Goal: Information Seeking & Learning: Learn about a topic

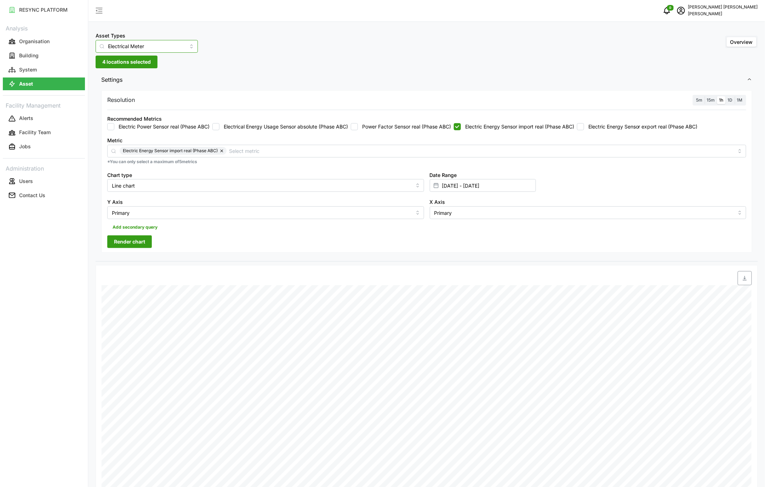
click at [182, 46] on input "Electrical Meter" at bounding box center [147, 46] width 102 height 13
click at [134, 86] on span "Electrical Meter" at bounding box center [126, 87] width 36 height 8
click at [482, 189] on input "[DATE] - [DATE]" at bounding box center [483, 185] width 106 height 13
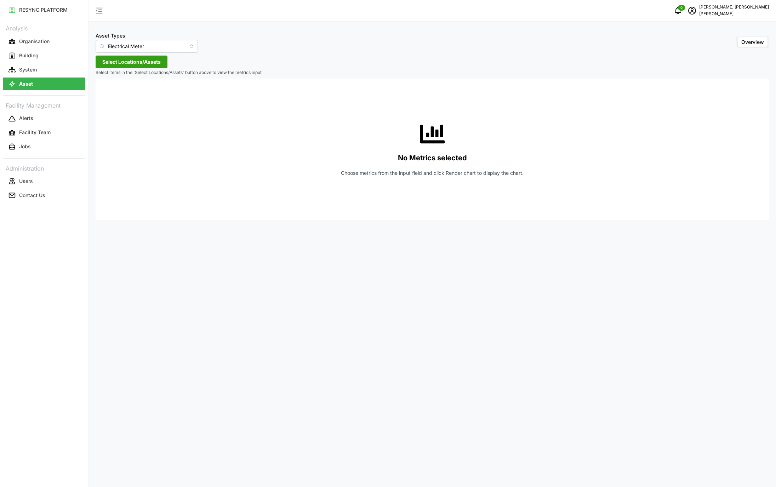
type input "Condensing Unit"
click at [55, 87] on button "Asset" at bounding box center [44, 83] width 82 height 13
click at [161, 48] on input "Condensing Unit" at bounding box center [147, 46] width 102 height 13
click at [130, 90] on span "Electrical Meter" at bounding box center [119, 87] width 36 height 8
click at [139, 68] on button "Select Locations/Assets" at bounding box center [132, 62] width 72 height 13
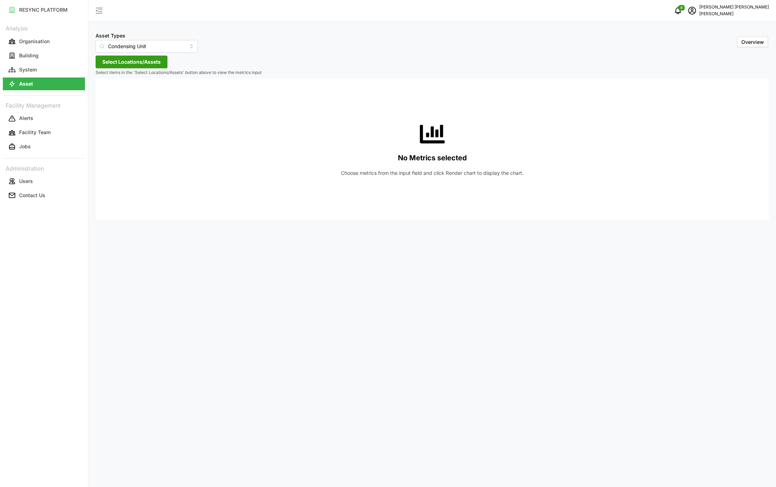
type input "Electrical Meter"
click at [145, 63] on span "Select Locations/Assets" at bounding box center [131, 62] width 58 height 12
click at [145, 64] on span "Select Locations/Assets" at bounding box center [131, 62] width 58 height 12
click at [161, 59] on span "Select Locations/Assets" at bounding box center [131, 62] width 58 height 12
click at [151, 65] on span "Select Locations/Assets" at bounding box center [131, 62] width 58 height 12
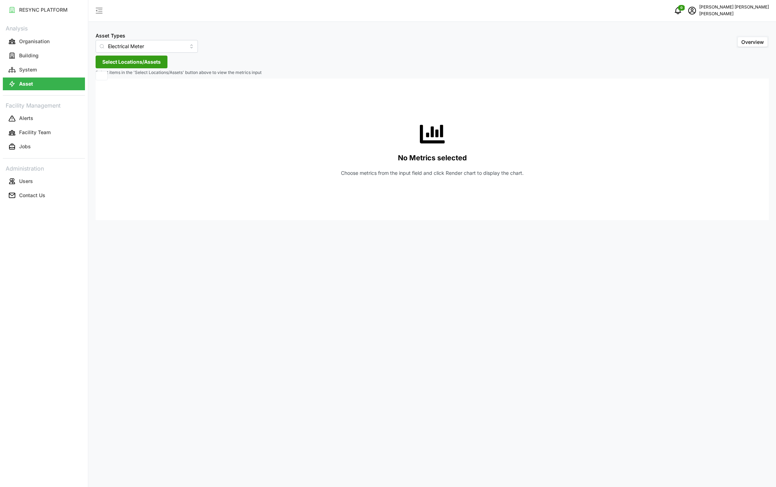
click at [144, 63] on span "Select Locations/Assets" at bounding box center [131, 62] width 58 height 12
click at [106, 62] on span "Select Locations/Assets" at bounding box center [131, 62] width 58 height 12
click at [208, 64] on div "Asset Types Electrical Meter Overview Select Locations/Assets Select items in t…" at bounding box center [431, 243] width 687 height 487
click at [53, 81] on button "Asset" at bounding box center [44, 83] width 82 height 13
type input "Condensing Unit"
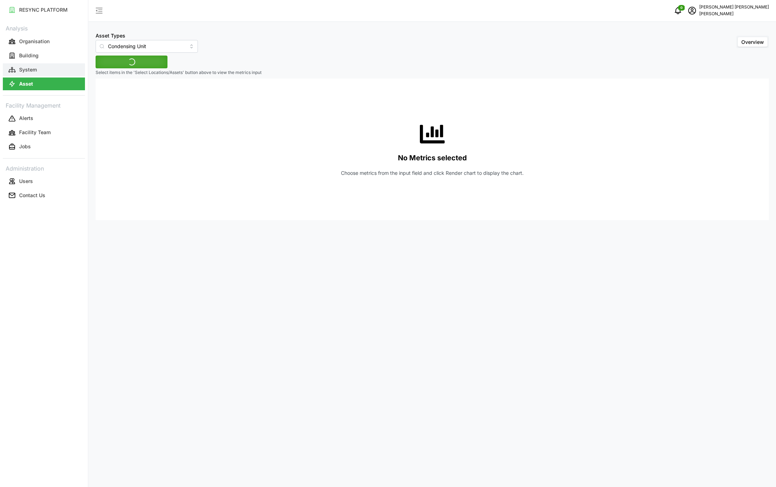
click at [62, 66] on button "System" at bounding box center [44, 69] width 82 height 13
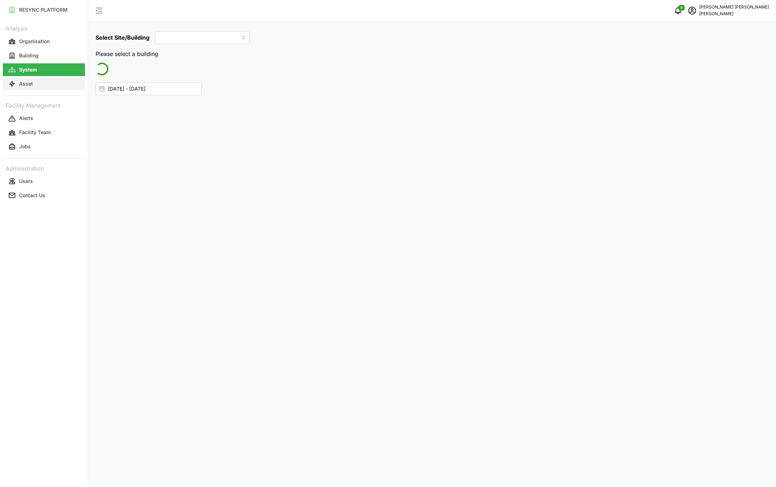
click at [46, 85] on button "Asset" at bounding box center [44, 83] width 82 height 13
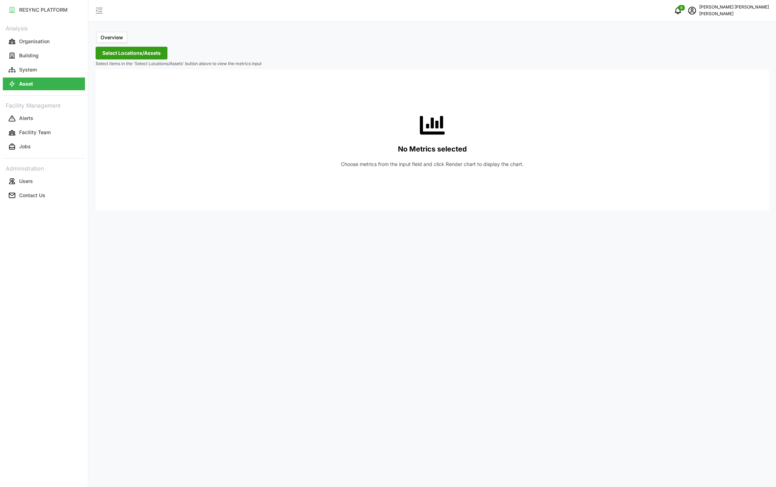
click at [55, 77] on link "Asset" at bounding box center [44, 84] width 82 height 14
click at [162, 52] on button "Select Locations/Assets" at bounding box center [132, 53] width 72 height 13
click at [51, 69] on button "System" at bounding box center [44, 69] width 82 height 13
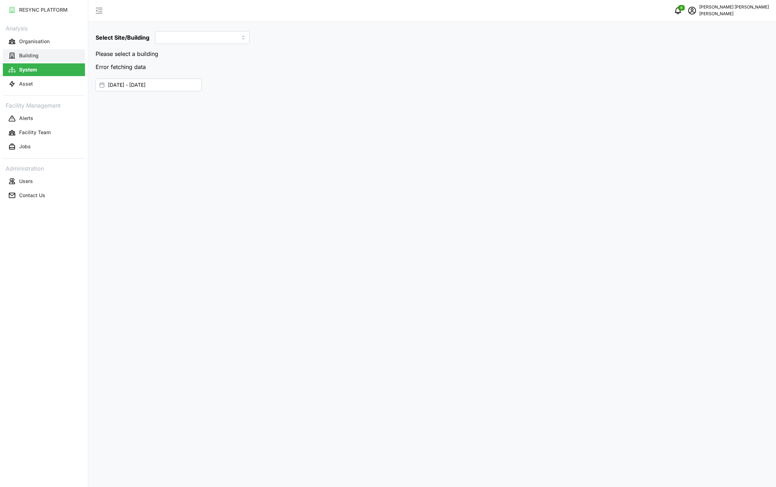
click at [54, 60] on button "Building" at bounding box center [44, 55] width 82 height 13
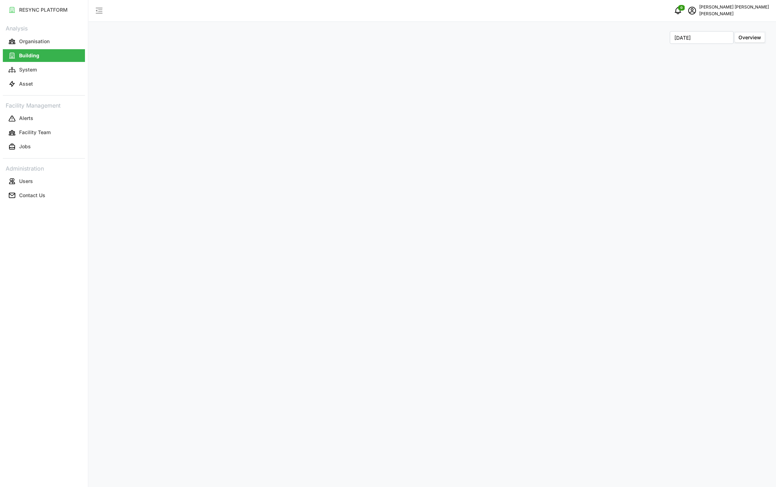
click at [46, 77] on link "Asset" at bounding box center [44, 84] width 82 height 14
click at [46, 80] on button "Asset" at bounding box center [44, 83] width 82 height 13
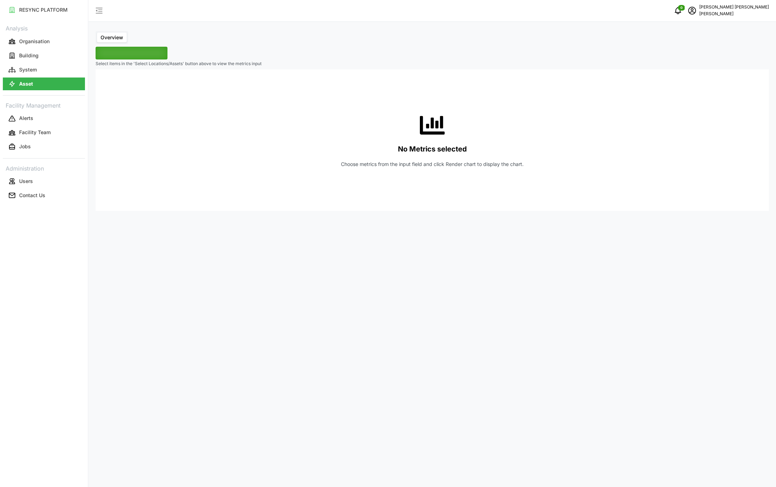
click at [140, 59] on span "Select Locations/Assets" at bounding box center [131, 65] width 58 height 12
click at [126, 51] on span "Select Locations/Assets" at bounding box center [131, 53] width 58 height 12
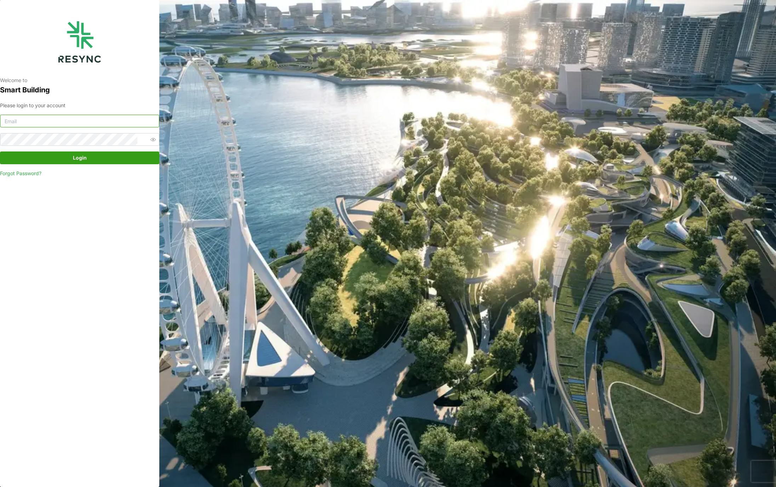
type input "murugesan.saravana@chuanlimengineering.com"
click at [106, 156] on span "Login" at bounding box center [80, 158] width 146 height 12
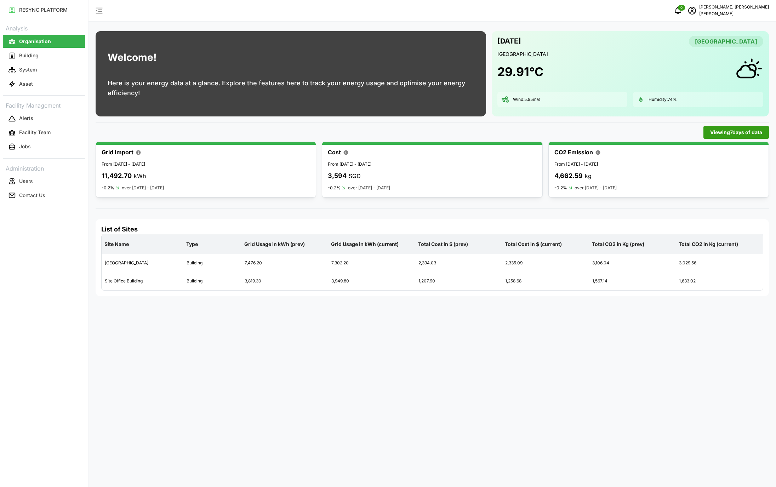
click at [364, 132] on div "Viewing 7 days of data" at bounding box center [432, 132] width 673 height 13
click at [397, 17] on div "0 [PERSON_NAME] [PERSON_NAME]" at bounding box center [431, 11] width 687 height 22
click at [44, 86] on button "Asset" at bounding box center [44, 83] width 82 height 13
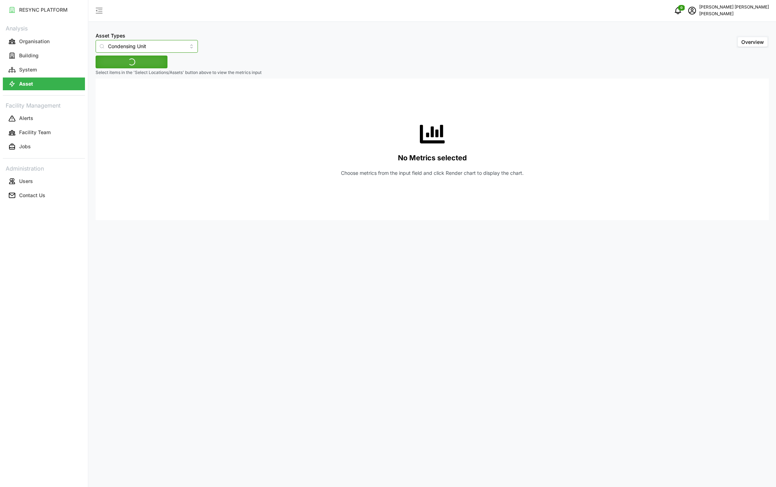
click at [178, 47] on input "Condensing Unit" at bounding box center [147, 46] width 102 height 13
click at [138, 85] on div "Electrical Meter" at bounding box center [141, 87] width 89 height 12
type input "Electrical Meter"
click at [145, 62] on span "Select Locations/Assets" at bounding box center [131, 62] width 58 height 12
click at [108, 99] on div "[PERSON_NAME]" at bounding box center [145, 94] width 86 height 10
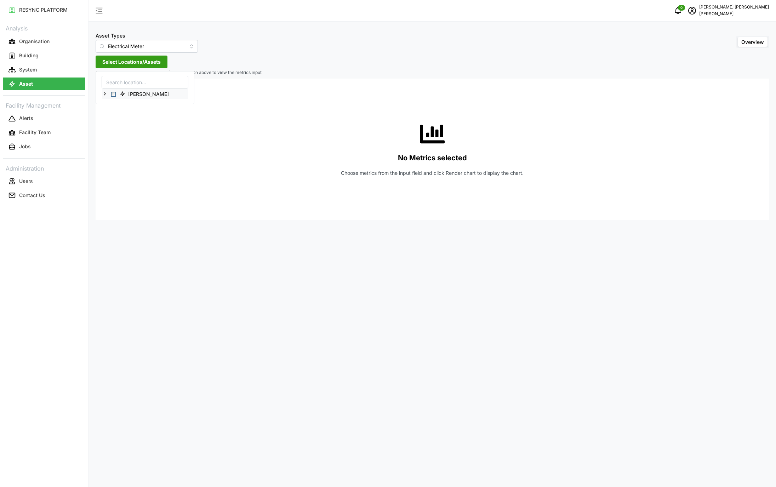
click at [105, 94] on icon at bounding box center [105, 94] width 6 height 6
click at [110, 115] on icon at bounding box center [111, 114] width 6 height 6
click at [117, 125] on icon at bounding box center [116, 125] width 6 height 6
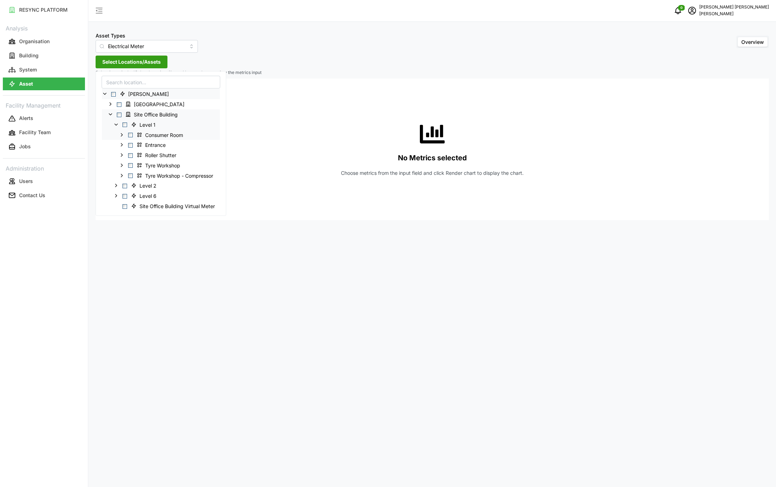
click at [121, 135] on icon at bounding box center [122, 135] width 6 height 6
click at [127, 168] on icon at bounding box center [128, 165] width 6 height 6
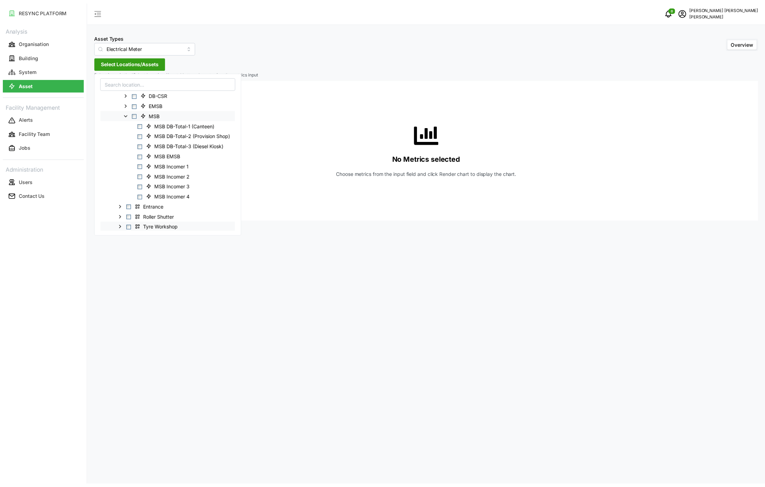
scroll to position [71, 0]
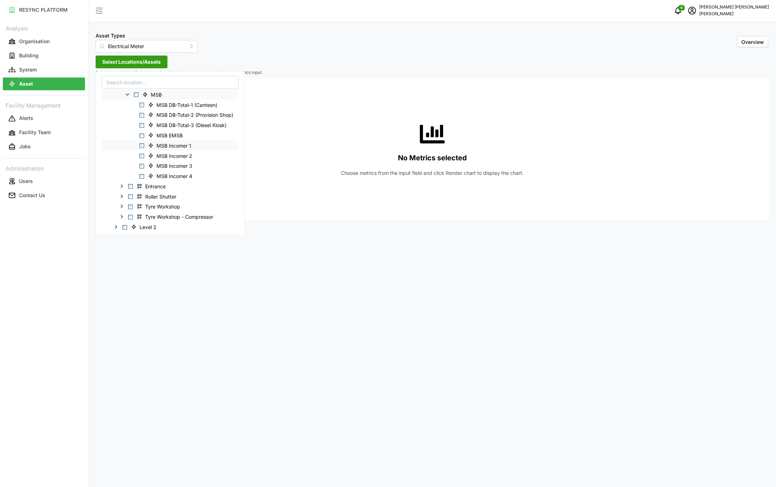
click at [141, 145] on span "Select MSB Incomer 1" at bounding box center [141, 145] width 5 height 5
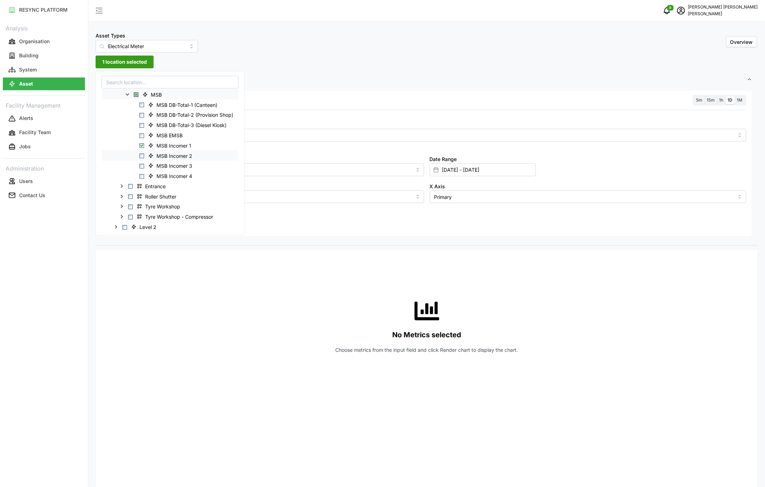
click at [141, 157] on span "Select MSB Incomer 2" at bounding box center [141, 156] width 5 height 5
click at [143, 168] on span "Select MSB Incomer 3" at bounding box center [141, 166] width 5 height 5
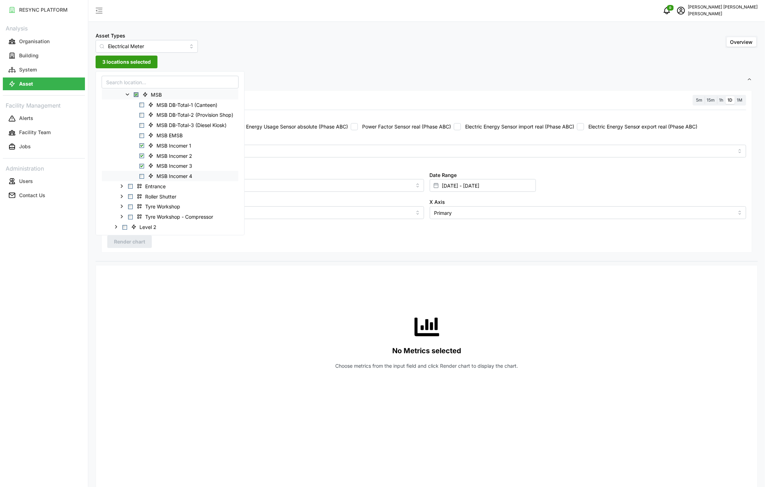
click at [143, 178] on span "Select MSB Incomer 4" at bounding box center [141, 176] width 5 height 5
click at [253, 289] on div "No Metrics selected Choose metrics from the input field and click Render chart …" at bounding box center [426, 342] width 639 height 142
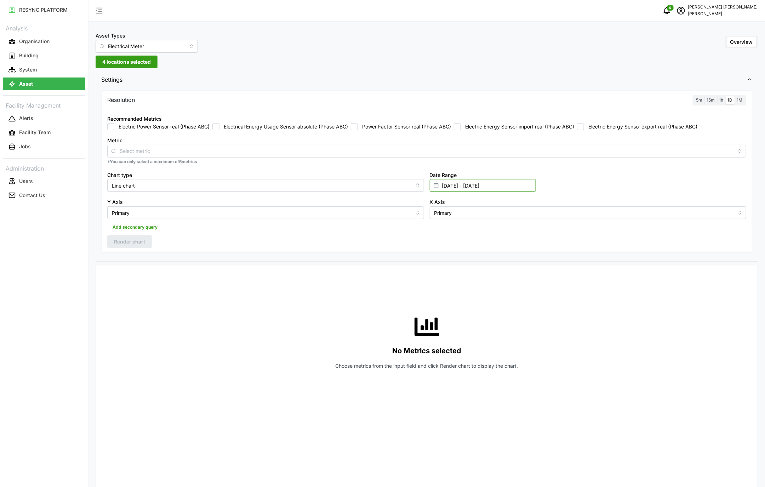
click at [453, 187] on input "[DATE] - [DATE]" at bounding box center [483, 185] width 106 height 13
click at [498, 256] on button "5" at bounding box center [497, 257] width 13 height 13
type input "[DATE] - [DATE]"
type input "[DATE]"
click at [496, 260] on button "5" at bounding box center [497, 257] width 13 height 13
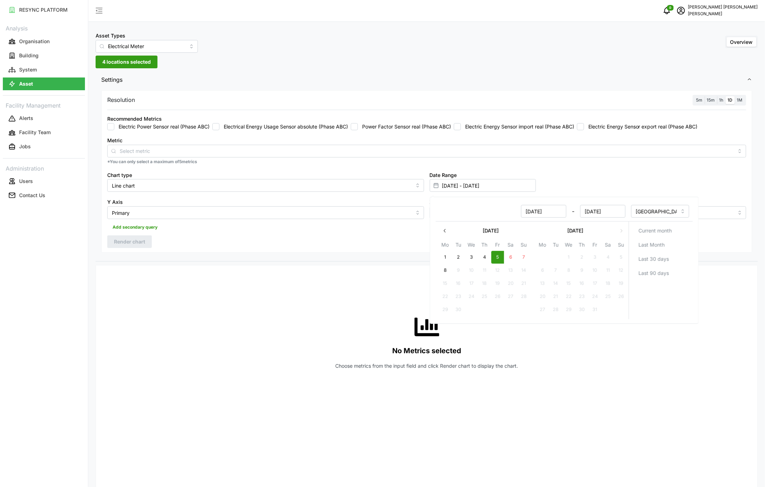
type input "[DATE] - [DATE]"
type input "[DATE]"
drag, startPoint x: 345, startPoint y: 277, endPoint x: 346, endPoint y: 286, distance: 8.9
click at [346, 286] on div "No Metrics selected Choose metrics from the input field and click Render chart …" at bounding box center [426, 342] width 639 height 142
click at [472, 127] on label "Electric Energy Sensor import real (Phase ABC)" at bounding box center [517, 126] width 113 height 7
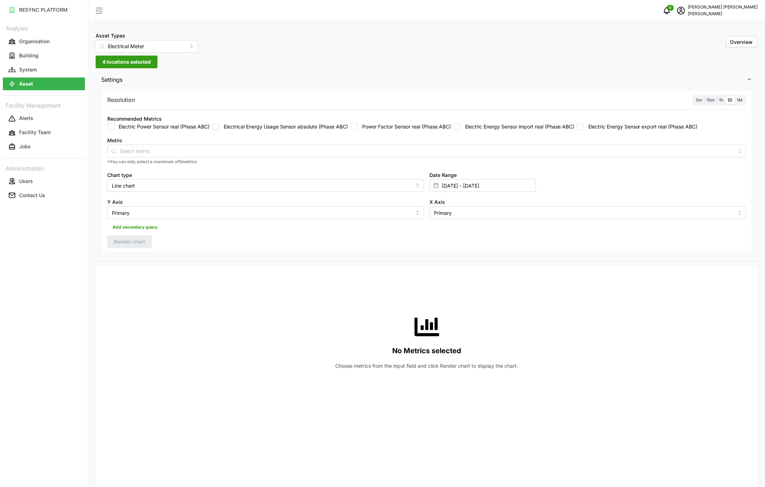
click at [461, 127] on input "Electric Energy Sensor import real (Phase ABC)" at bounding box center [457, 126] width 7 height 7
click at [141, 241] on span "Render chart" at bounding box center [129, 242] width 31 height 12
click at [719, 99] on span "1h" at bounding box center [721, 99] width 4 height 5
click at [717, 96] on input "1h" at bounding box center [717, 96] width 0 height 0
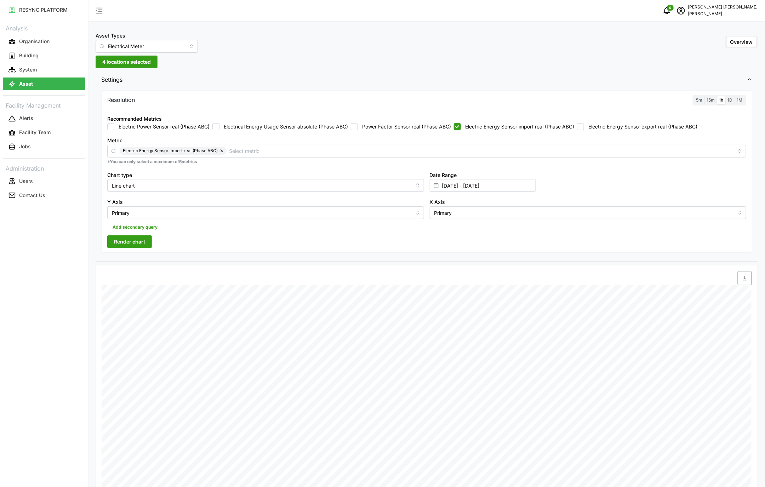
click at [132, 244] on span "Render chart" at bounding box center [129, 242] width 31 height 12
click at [748, 283] on span "button" at bounding box center [744, 277] width 13 height 13
click at [531, 125] on label "Electric Energy Sensor import real (Phase ABC)" at bounding box center [517, 126] width 113 height 7
click at [461, 125] on input "Electric Energy Sensor import real (Phase ABC)" at bounding box center [457, 126] width 7 height 7
checkbox input "false"
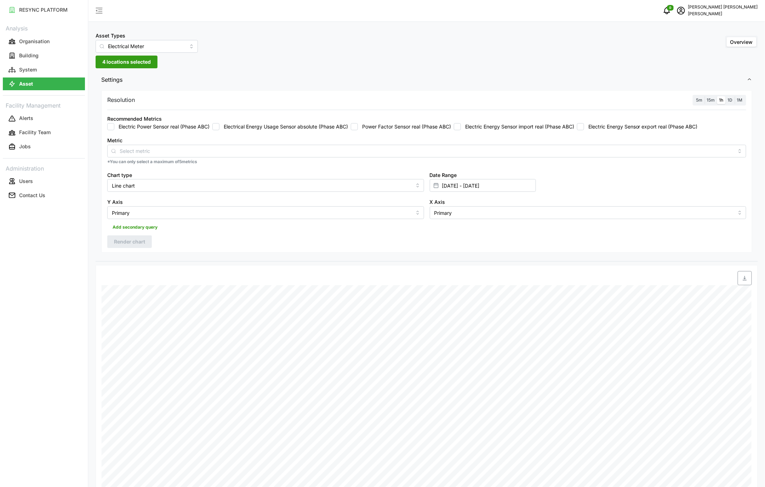
click at [648, 123] on label "Electric Energy Sensor export real (Phase ABC)" at bounding box center [641, 126] width 114 height 7
click at [584, 123] on input "Electric Energy Sensor export real (Phase ABC)" at bounding box center [580, 126] width 7 height 7
drag, startPoint x: 145, startPoint y: 244, endPoint x: 149, endPoint y: 246, distance: 4.3
click at [145, 244] on span "Render chart" at bounding box center [129, 242] width 31 height 12
click at [744, 281] on icon "button" at bounding box center [745, 278] width 6 height 6
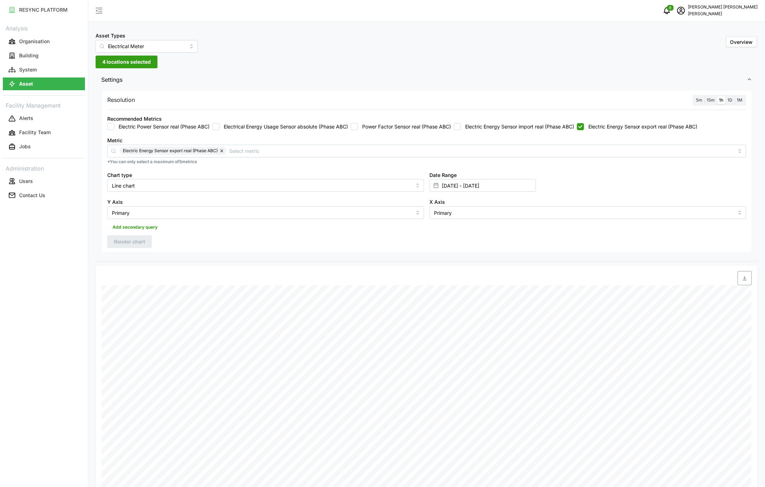
click at [612, 127] on label "Electric Energy Sensor export real (Phase ABC)" at bounding box center [641, 126] width 114 height 7
click at [584, 127] on input "Electric Energy Sensor export real (Phase ABC)" at bounding box center [580, 126] width 7 height 7
checkbox input "false"
click at [530, 124] on label "Electric Energy Sensor import real (Phase ABC)" at bounding box center [517, 126] width 113 height 7
click at [461, 124] on input "Electric Energy Sensor import real (Phase ABC)" at bounding box center [457, 126] width 7 height 7
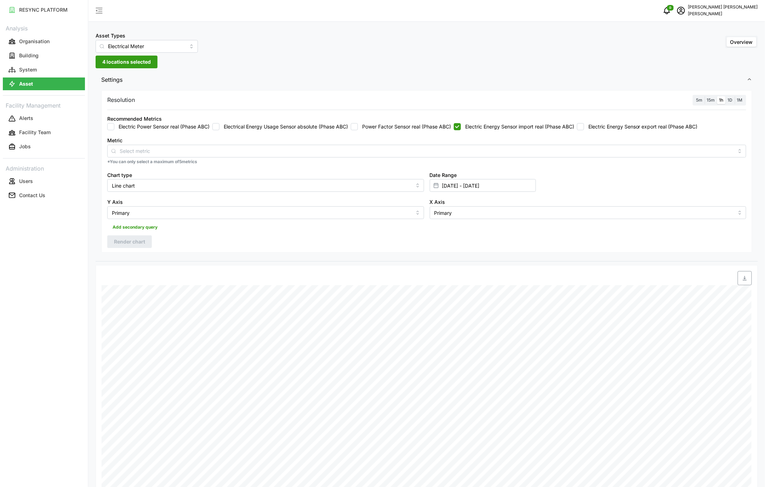
checkbox input "true"
click at [465, 175] on div "Date Range [DATE] - [DATE]" at bounding box center [483, 182] width 106 height 22
click at [462, 184] on input "[DATE] - [DATE]" at bounding box center [483, 185] width 106 height 13
click at [512, 259] on button "6" at bounding box center [510, 257] width 13 height 13
type input "[DATE] - [DATE]"
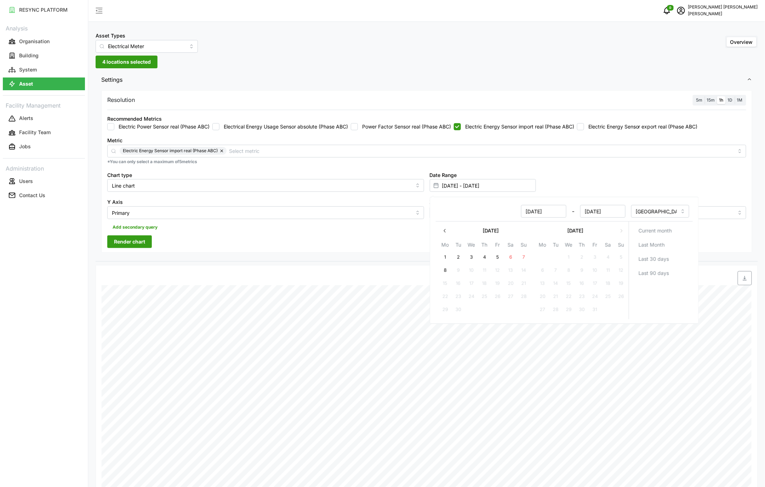
type input "[DATE]"
click at [513, 253] on button "6" at bounding box center [510, 257] width 13 height 13
type input "[DATE] - [DATE]"
type input "[DATE]"
click at [376, 234] on div "Resolution 5m 15m 1h 1D 1M Recommended Metrics Electric Power Sensor real (Phas…" at bounding box center [426, 171] width 651 height 163
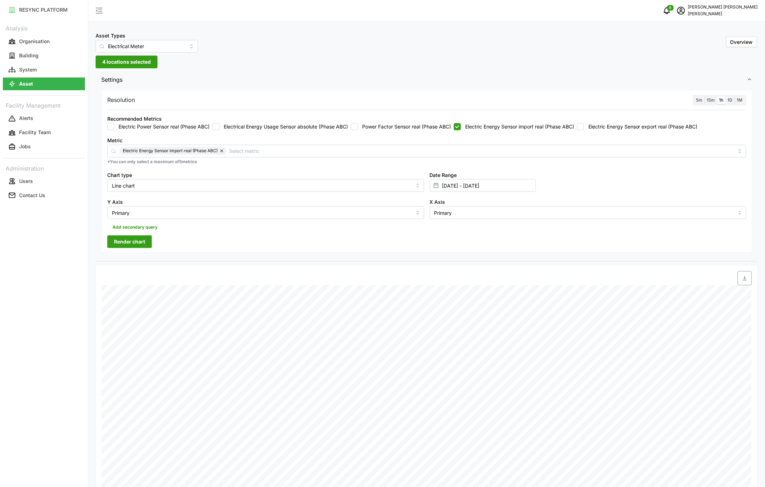
click at [125, 245] on span "Render chart" at bounding box center [129, 242] width 31 height 12
click at [744, 280] on icon "button" at bounding box center [744, 278] width 4 height 5
click at [671, 128] on label "Electric Energy Sensor export real (Phase ABC)" at bounding box center [641, 126] width 114 height 7
click at [584, 128] on input "Electric Energy Sensor export real (Phase ABC)" at bounding box center [580, 126] width 7 height 7
checkbox input "true"
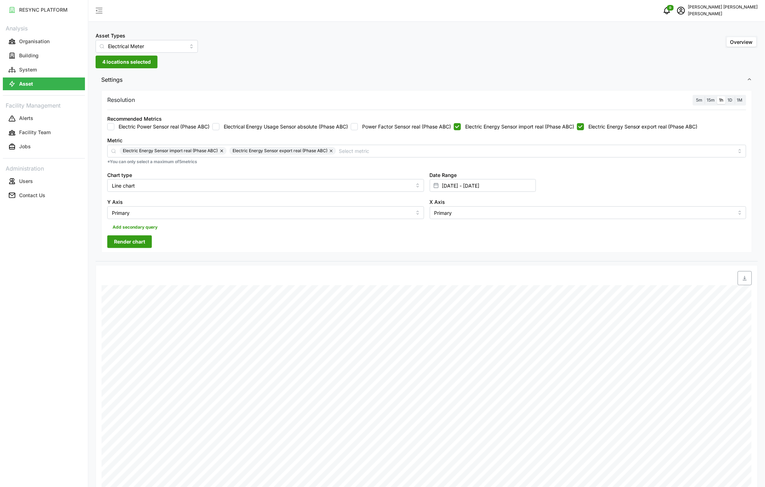
click at [544, 126] on label "Electric Energy Sensor import real (Phase ABC)" at bounding box center [517, 126] width 113 height 7
click at [461, 126] on input "Electric Energy Sensor import real (Phase ABC)" at bounding box center [457, 126] width 7 height 7
checkbox input "false"
click at [748, 283] on span "button" at bounding box center [744, 277] width 13 height 13
click at [130, 248] on span "Render chart" at bounding box center [129, 242] width 31 height 12
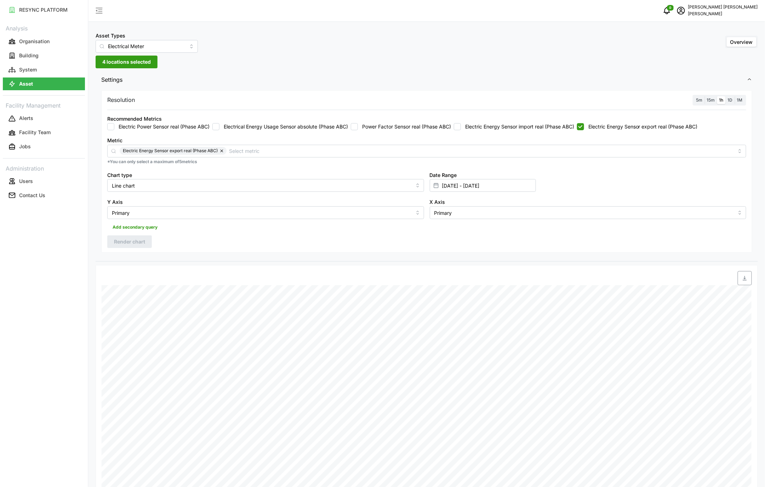
click at [739, 282] on span "button" at bounding box center [744, 277] width 13 height 13
click at [472, 189] on input "[DATE] - [DATE]" at bounding box center [483, 185] width 106 height 13
click at [524, 257] on button "7" at bounding box center [523, 257] width 13 height 13
type input "[DATE] - [DATE]"
type input "[DATE]"
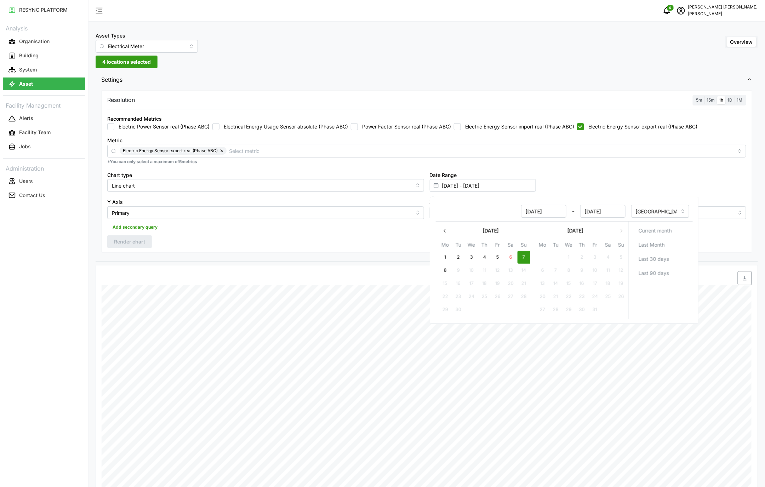
click at [524, 258] on button "7" at bounding box center [523, 257] width 13 height 13
type input "[DATE] - [DATE]"
type input "[DATE]"
click at [424, 269] on div "Date Time: [DATE] 06:00 MSB Incomer 2: Electric Energy Sensor export real (ABC)…" at bounding box center [427, 486] width 662 height 442
click at [591, 124] on label "Electric Energy Sensor export real (Phase ABC)" at bounding box center [641, 126] width 114 height 7
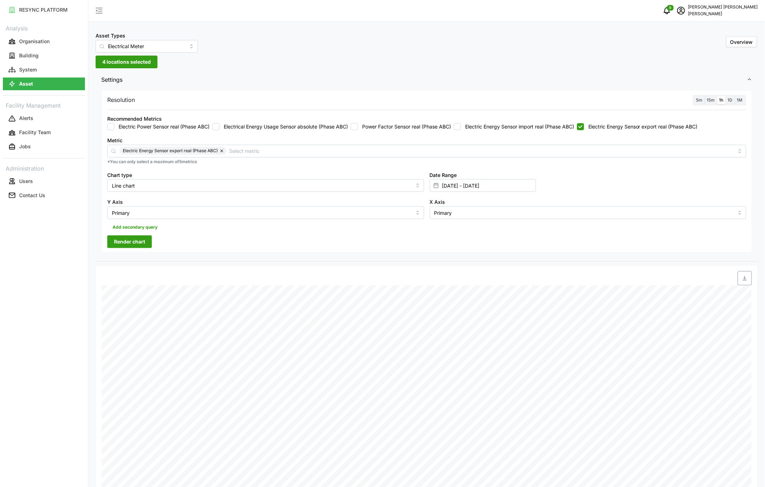
click at [584, 124] on input "Electric Energy Sensor export real (Phase ABC)" at bounding box center [580, 126] width 7 height 7
checkbox input "false"
click at [542, 129] on label "Electric Energy Sensor import real (Phase ABC)" at bounding box center [517, 126] width 113 height 7
click at [461, 129] on input "Electric Energy Sensor import real (Phase ABC)" at bounding box center [457, 126] width 7 height 7
click at [136, 241] on span "Render chart" at bounding box center [129, 242] width 31 height 12
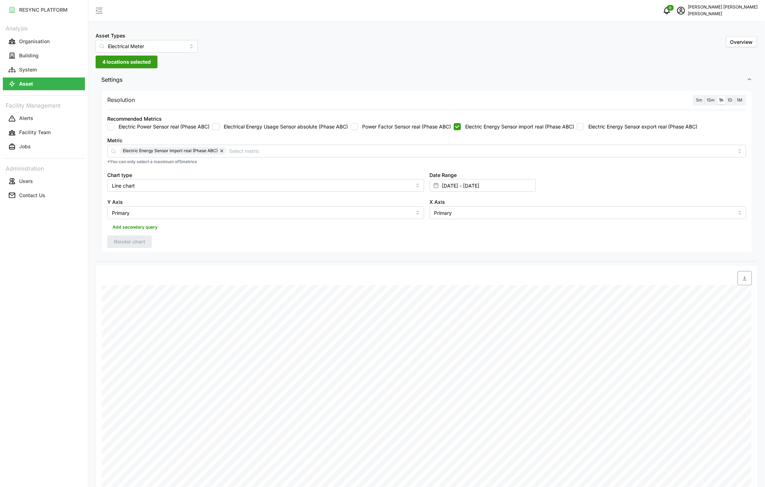
click at [745, 281] on icon "button" at bounding box center [744, 278] width 4 height 5
click at [289, 261] on div "Settings Resolution 5m 15m 1h 1D 1M Recommended Metrics Electric Power Sensor r…" at bounding box center [427, 166] width 662 height 190
click at [461, 128] on input "Electric Energy Sensor import real (Phase ABC)" at bounding box center [457, 126] width 7 height 7
checkbox input "false"
click at [584, 125] on input "Electric Energy Sensor export real (Phase ABC)" at bounding box center [580, 126] width 7 height 7
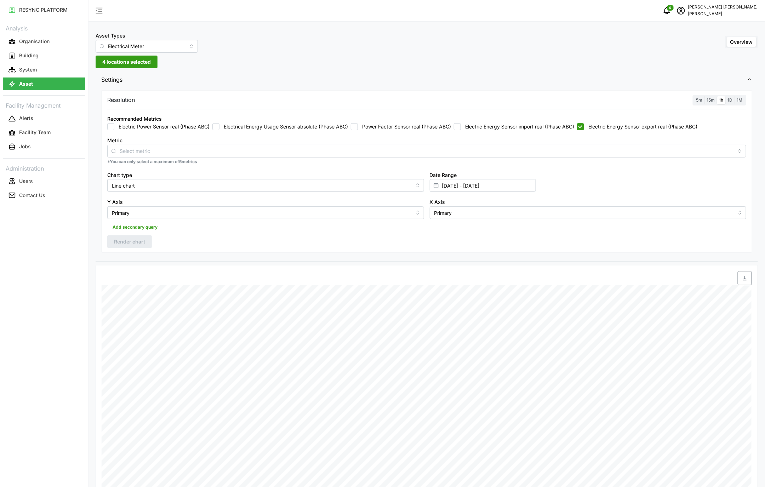
checkbox input "true"
click at [146, 236] on button "Render chart" at bounding box center [129, 241] width 45 height 13
drag, startPoint x: 747, startPoint y: 279, endPoint x: 742, endPoint y: 286, distance: 8.8
click at [747, 280] on span "button" at bounding box center [744, 277] width 13 height 13
